Goal: Task Accomplishment & Management: Manage account settings

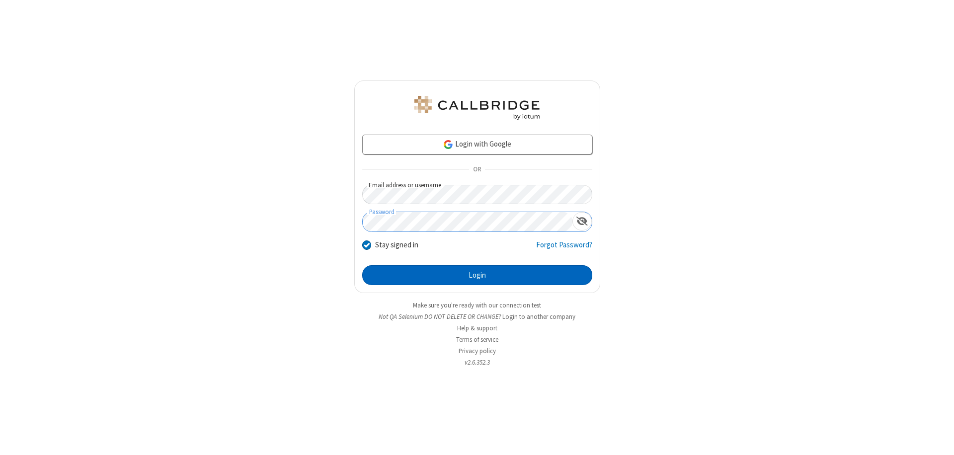
click at [477, 275] on button "Login" at bounding box center [477, 275] width 230 height 20
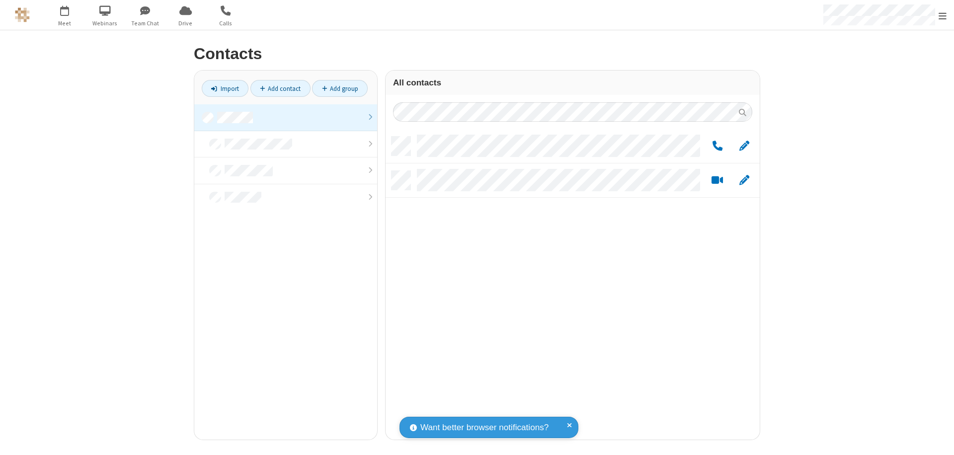
scroll to position [303, 367]
click at [286, 117] on link at bounding box center [285, 117] width 183 height 27
click at [745, 146] on span "Edit" at bounding box center [745, 146] width 10 height 12
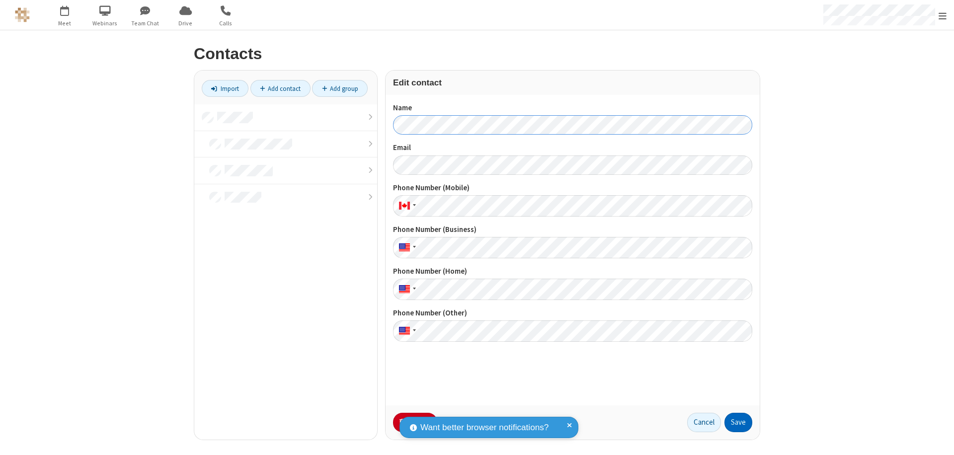
click at [739, 423] on button "Save" at bounding box center [739, 423] width 28 height 20
